Goal: Information Seeking & Learning: Learn about a topic

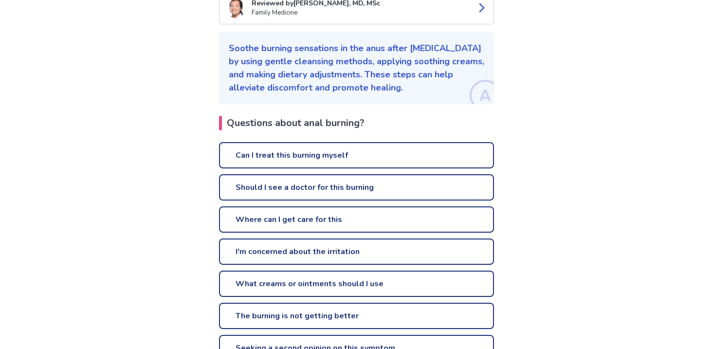
scroll to position [135, 0]
click at [357, 174] on link "Should I see a doctor for this burning" at bounding box center [356, 187] width 275 height 26
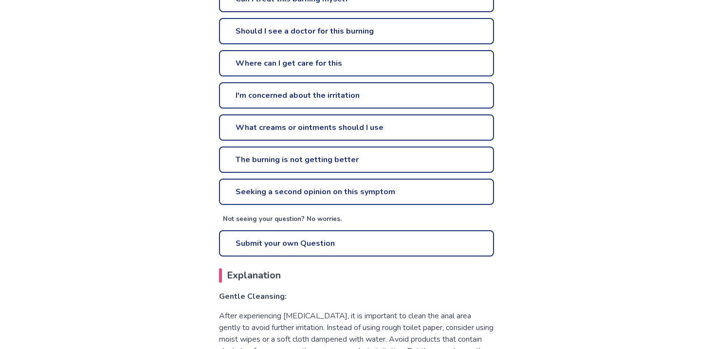
scroll to position [290, 0]
click at [397, 118] on link "What creams or ointments should I use" at bounding box center [356, 128] width 275 height 26
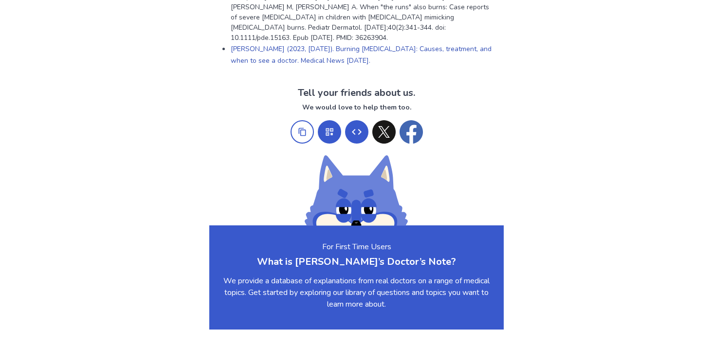
scroll to position [1082, 0]
